Goal: Information Seeking & Learning: Learn about a topic

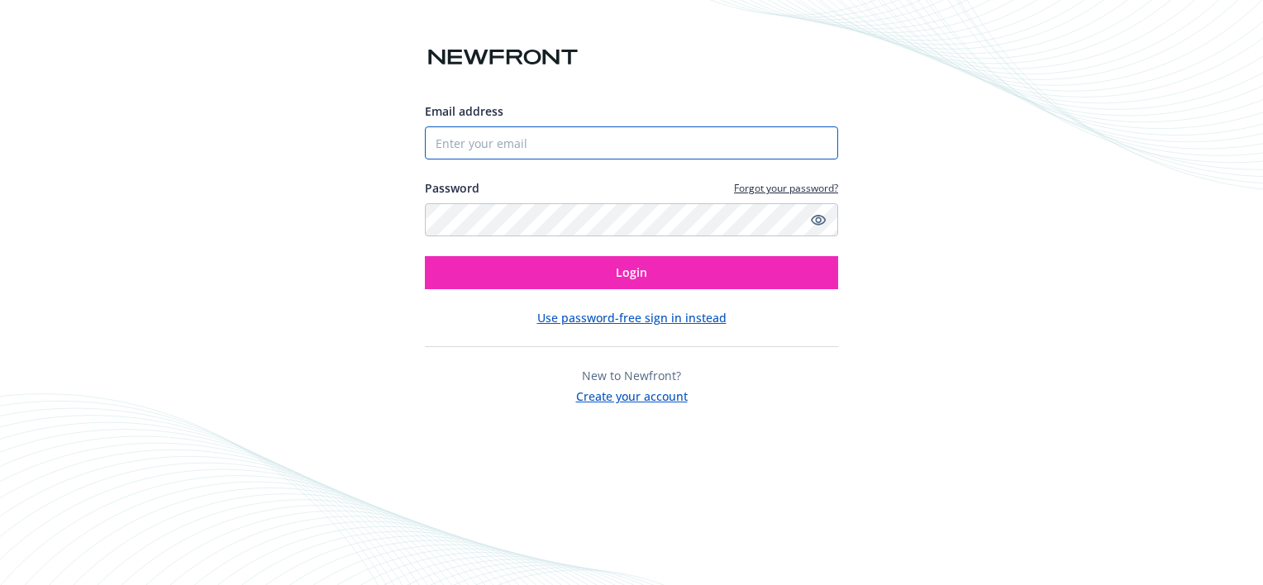
click at [493, 146] on input "Email address" at bounding box center [631, 142] width 413 height 33
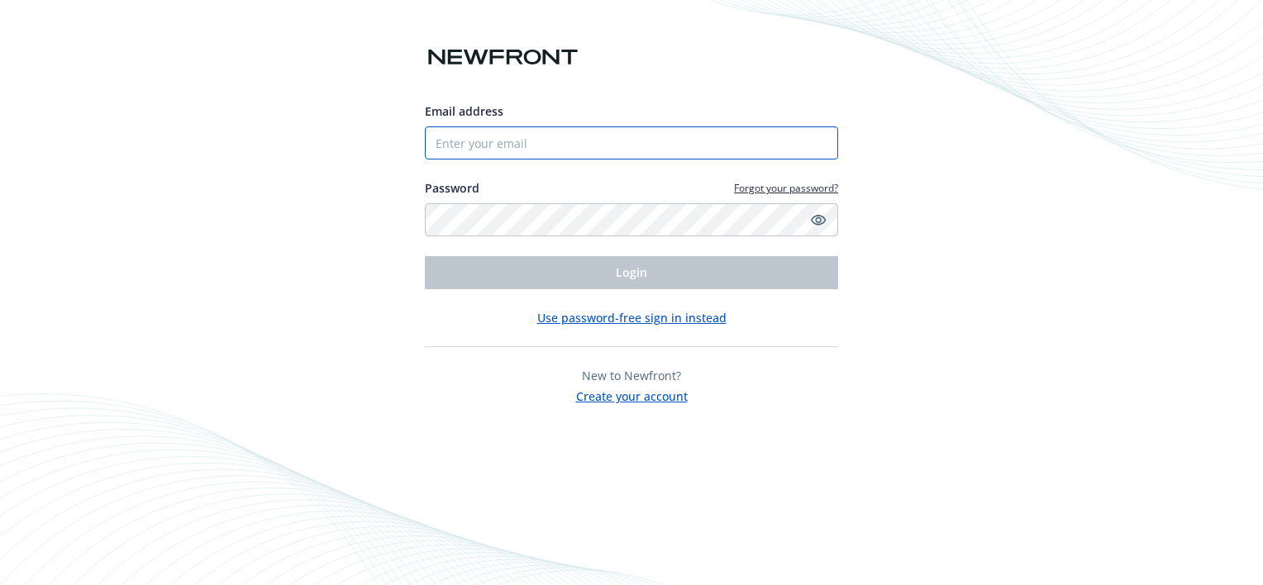
type input "[PERSON_NAME][EMAIL_ADDRESS][DOMAIN_NAME]"
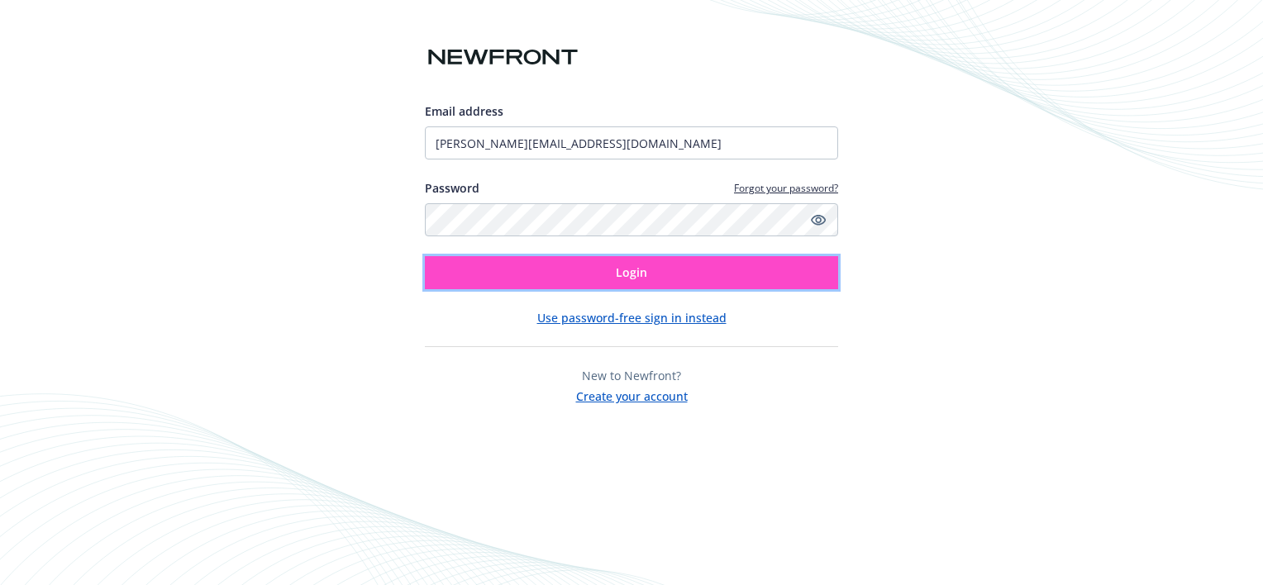
click at [633, 268] on span "Login" at bounding box center [631, 272] width 31 height 16
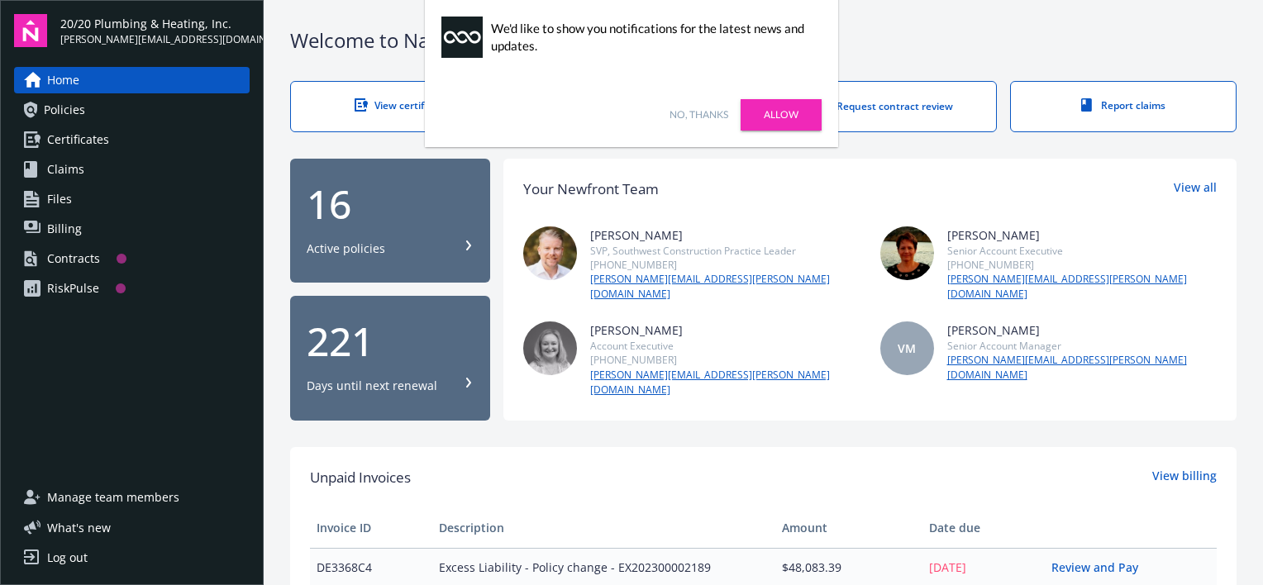
click at [794, 106] on link "Allow" at bounding box center [780, 114] width 81 height 31
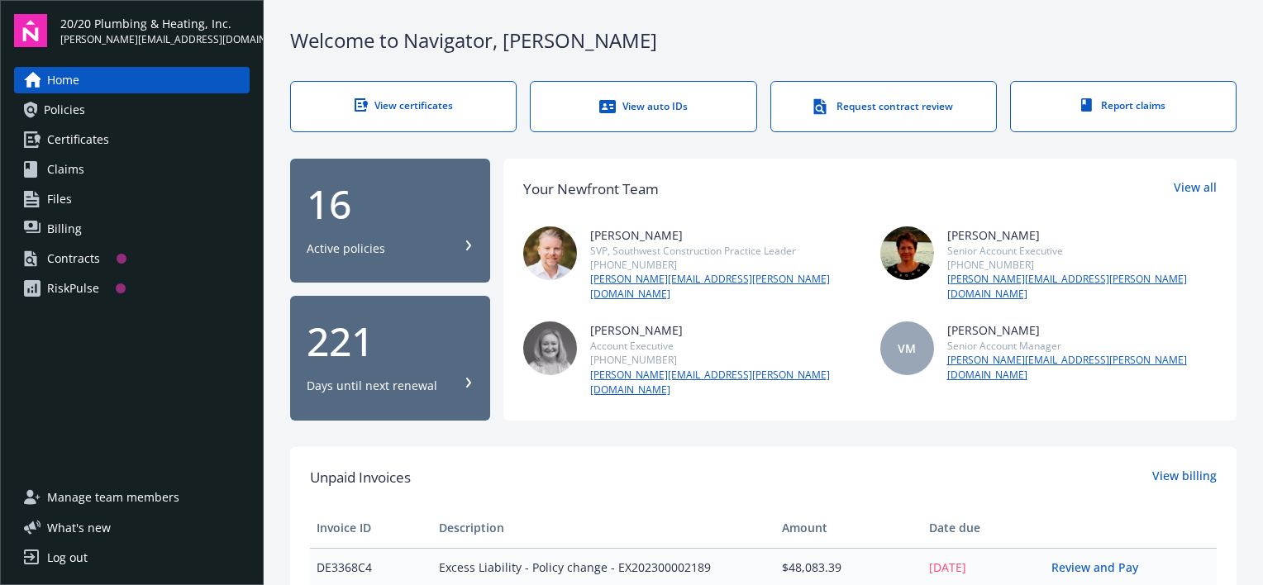
click at [55, 111] on span "Policies" at bounding box center [64, 110] width 41 height 26
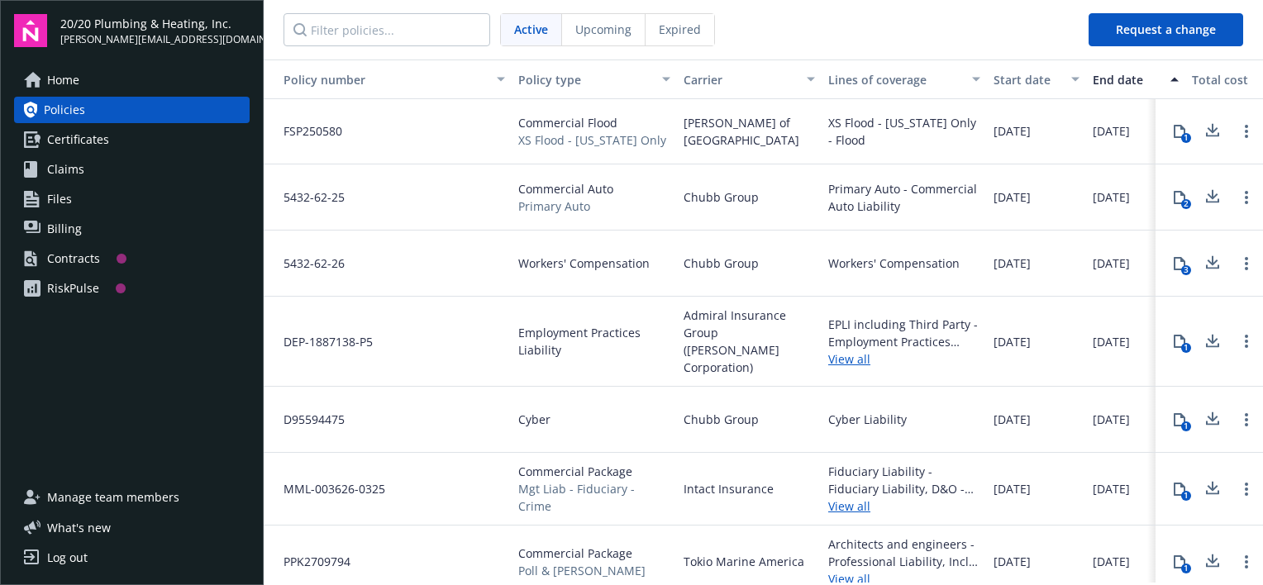
scroll to position [606, 0]
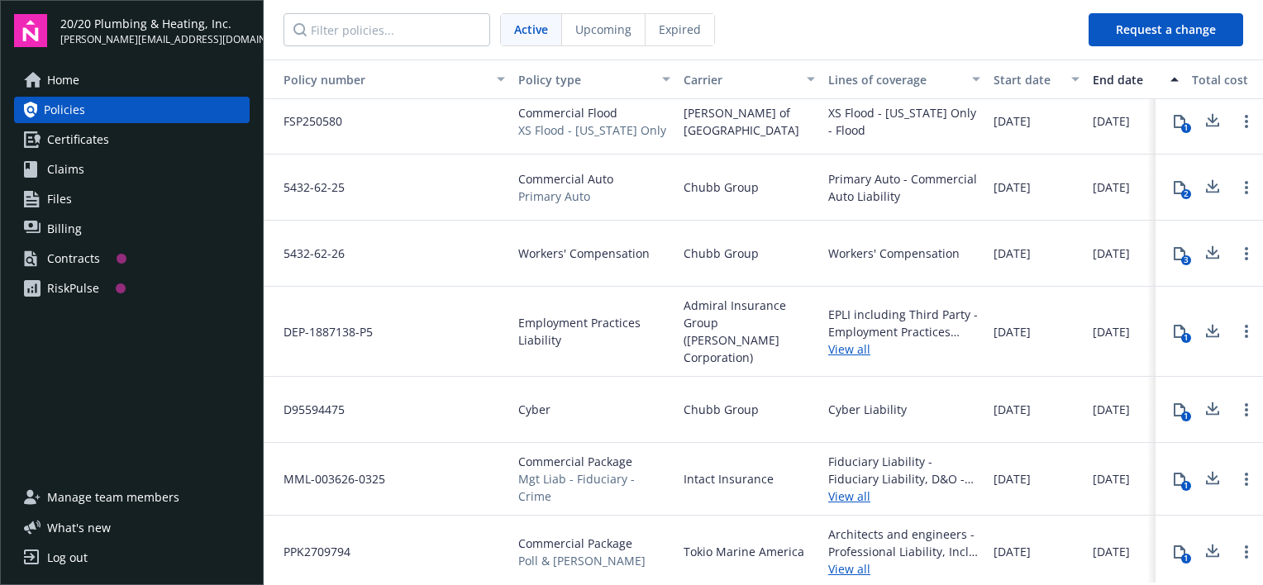
click at [854, 340] on link "View all" at bounding box center [904, 348] width 152 height 17
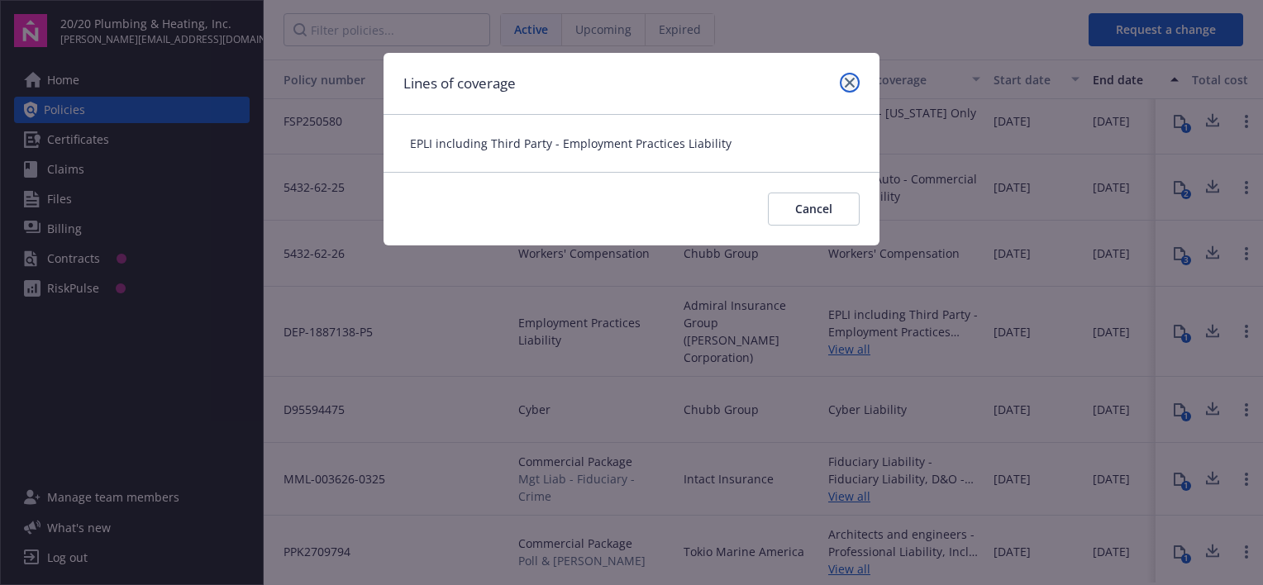
click at [847, 79] on icon "close" at bounding box center [850, 83] width 10 height 10
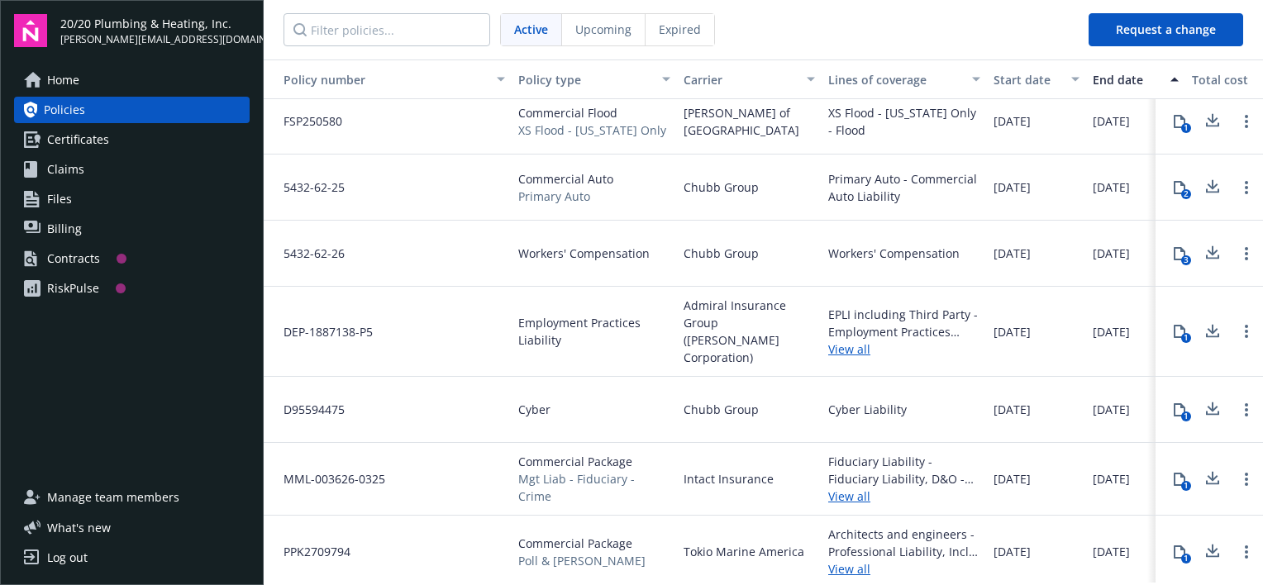
click at [545, 314] on span "Employment Practices Liability" at bounding box center [594, 331] width 152 height 35
